Goal: Information Seeking & Learning: Learn about a topic

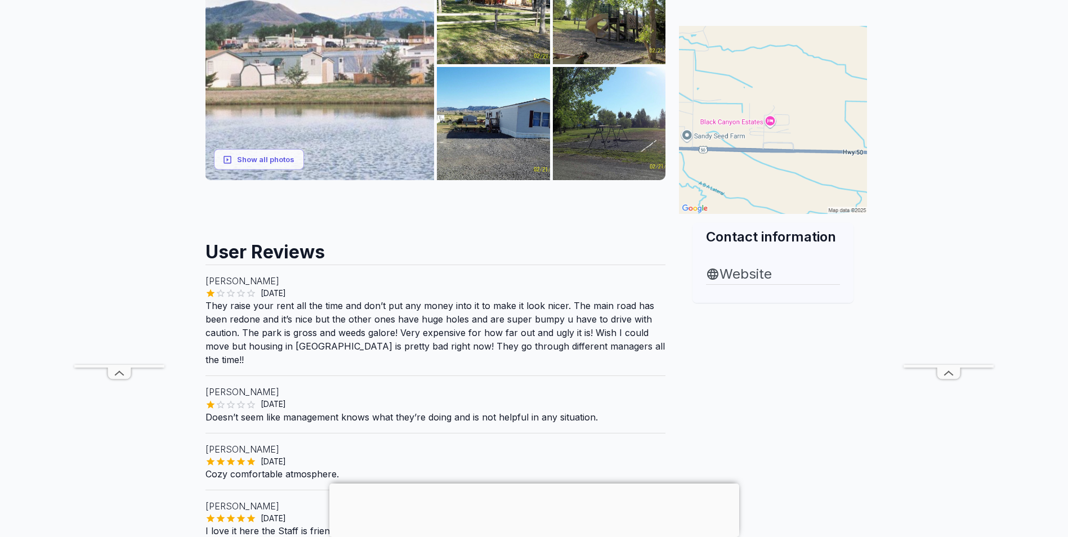
scroll to position [169, 0]
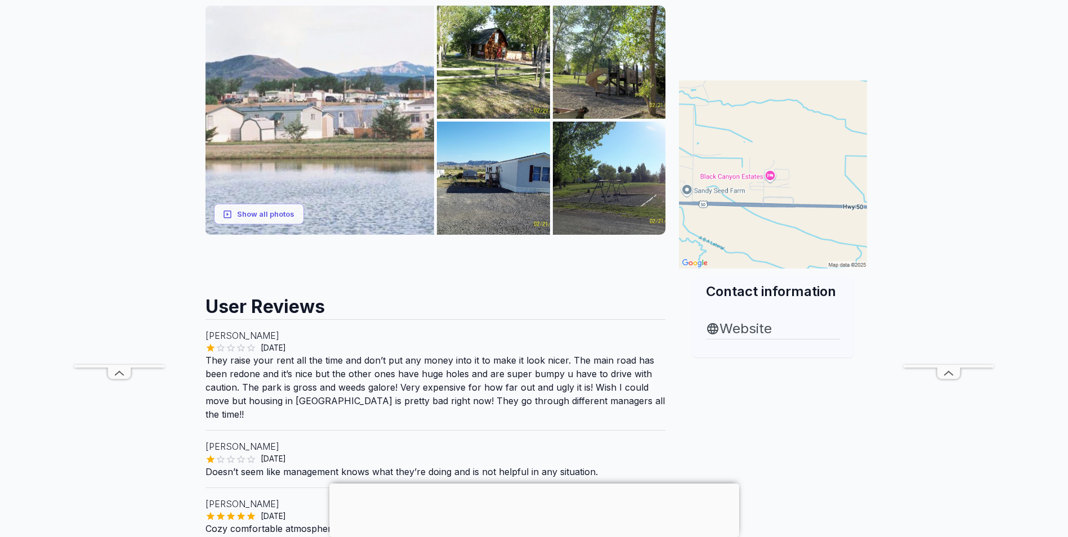
click at [379, 152] on img at bounding box center [320, 120] width 229 height 229
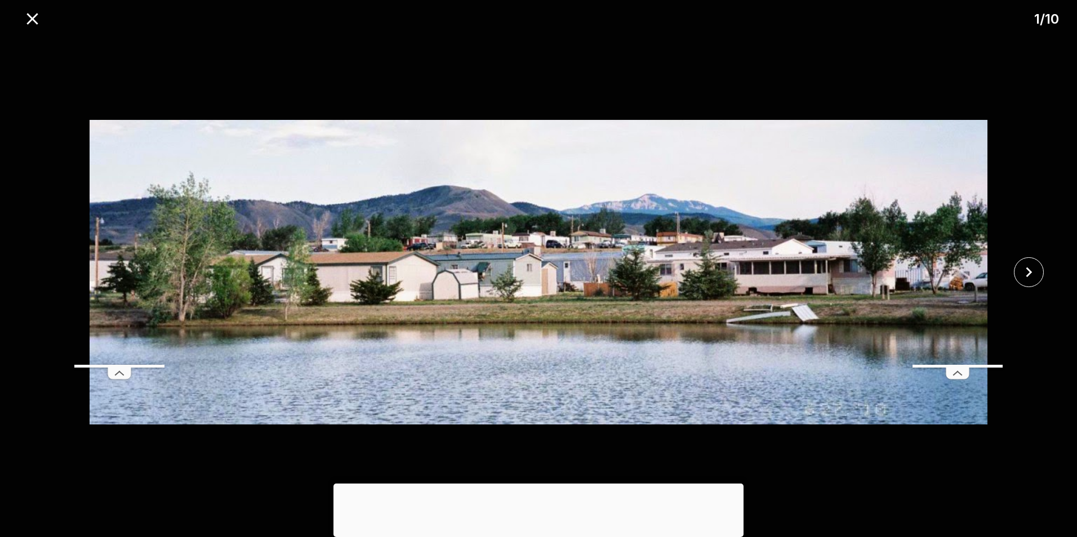
click at [1009, 267] on div at bounding box center [1032, 272] width 90 height 30
click at [1028, 275] on icon "close" at bounding box center [1028, 272] width 6 height 10
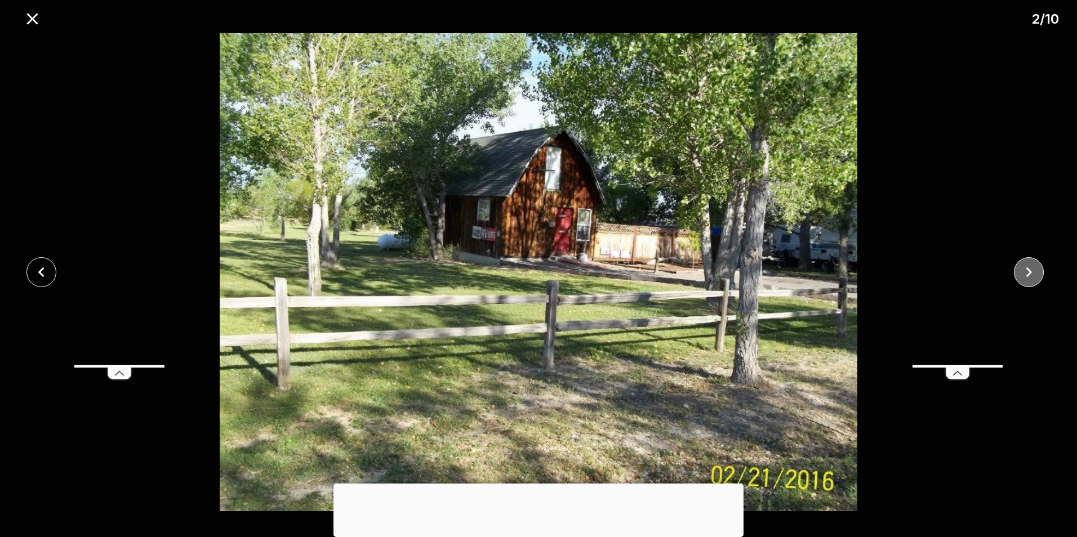
click at [1028, 275] on icon "close" at bounding box center [1028, 272] width 6 height 10
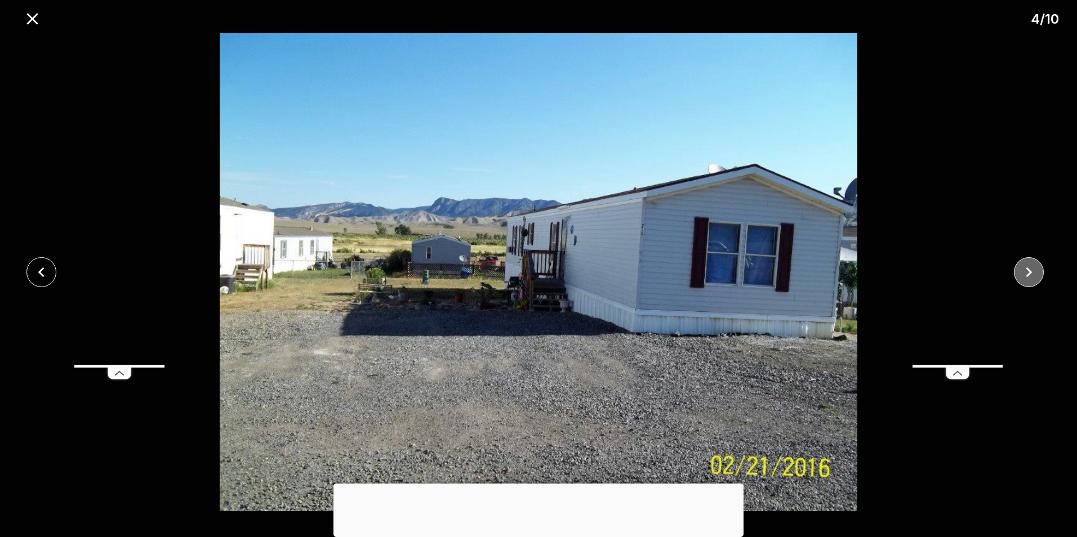
click at [1028, 275] on icon "close" at bounding box center [1028, 272] width 6 height 10
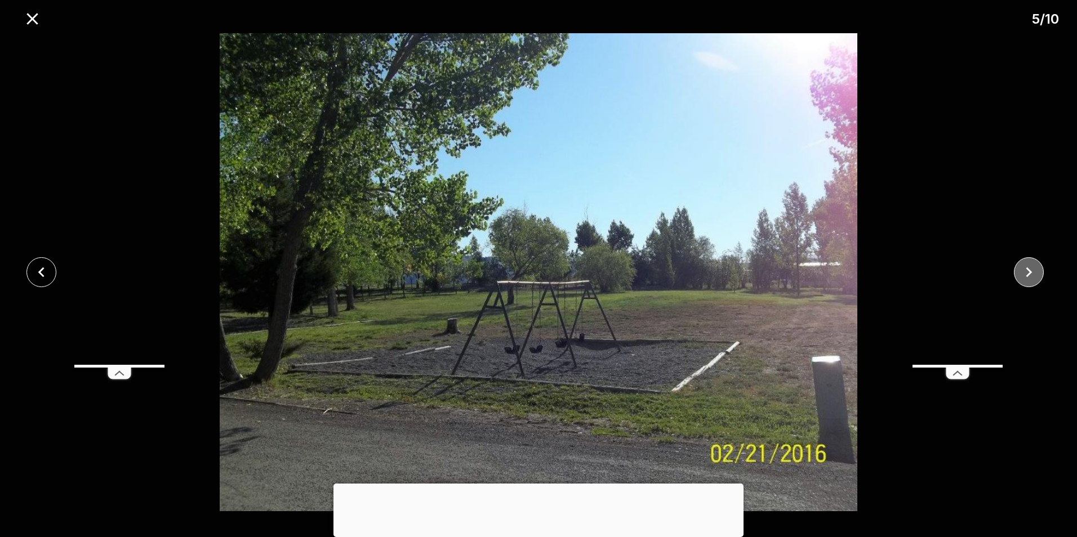
click at [1028, 275] on icon "close" at bounding box center [1028, 272] width 6 height 10
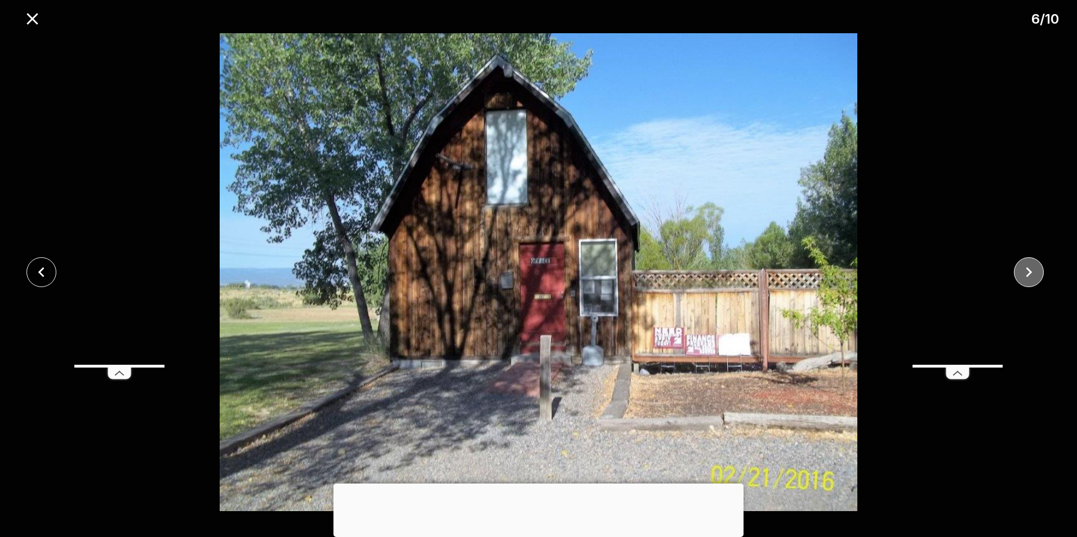
click at [1028, 275] on icon "close" at bounding box center [1028, 272] width 6 height 10
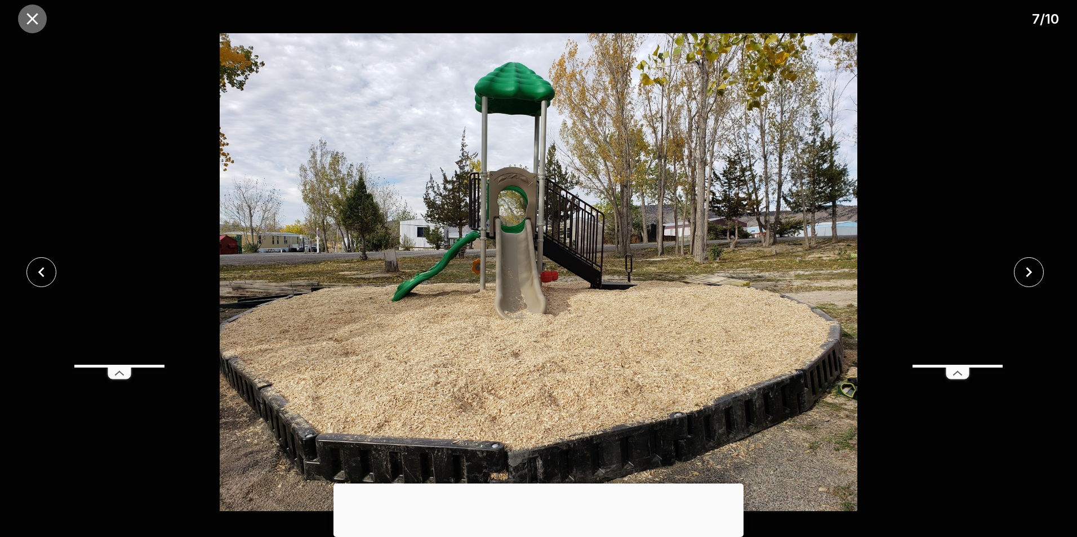
click at [31, 22] on icon "close" at bounding box center [33, 19] width 20 height 20
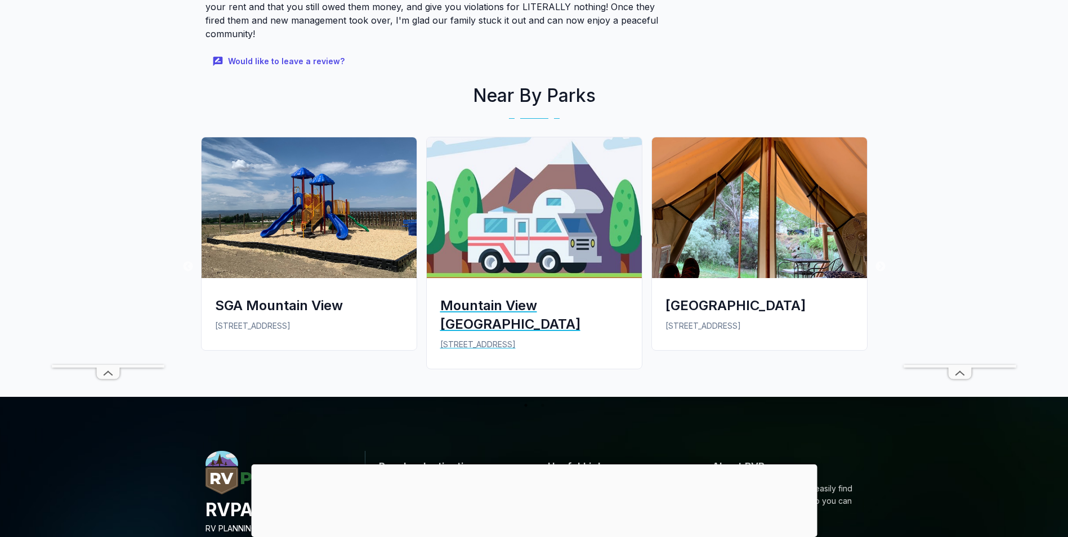
scroll to position [1070, 0]
